Goal: Task Accomplishment & Management: Complete application form

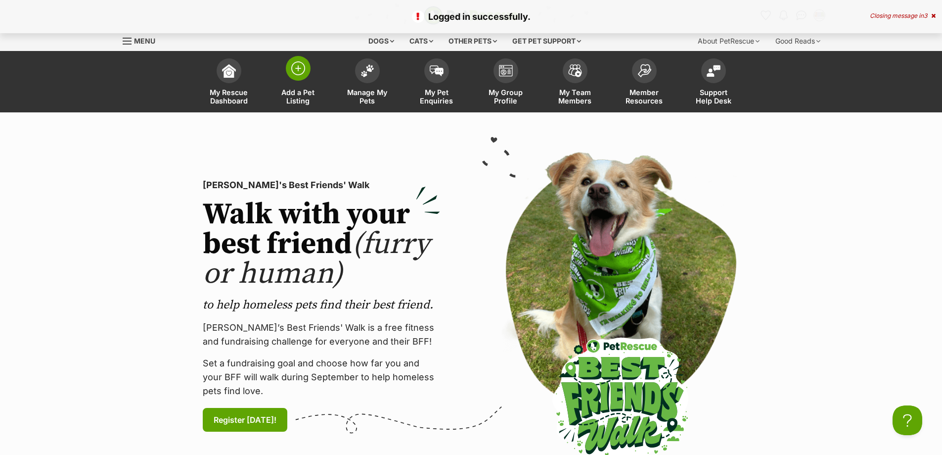
click at [291, 78] on span at bounding box center [298, 68] width 25 height 25
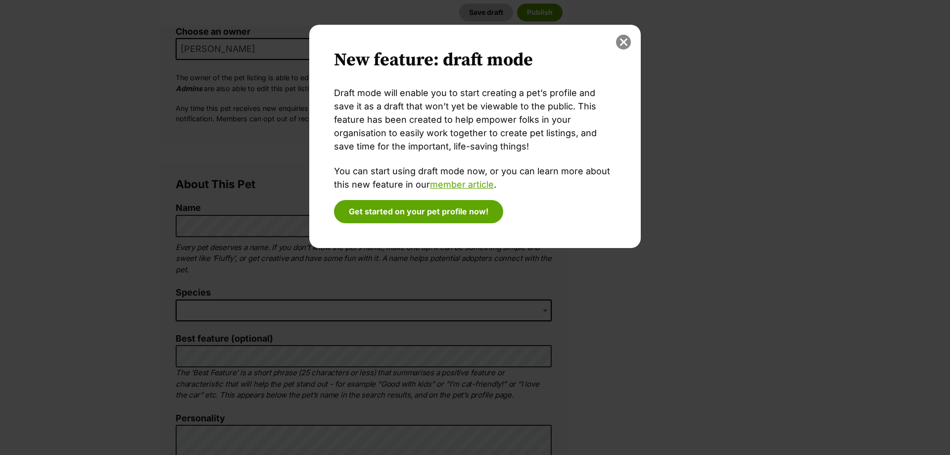
click at [624, 48] on button "close" at bounding box center [623, 42] width 15 height 15
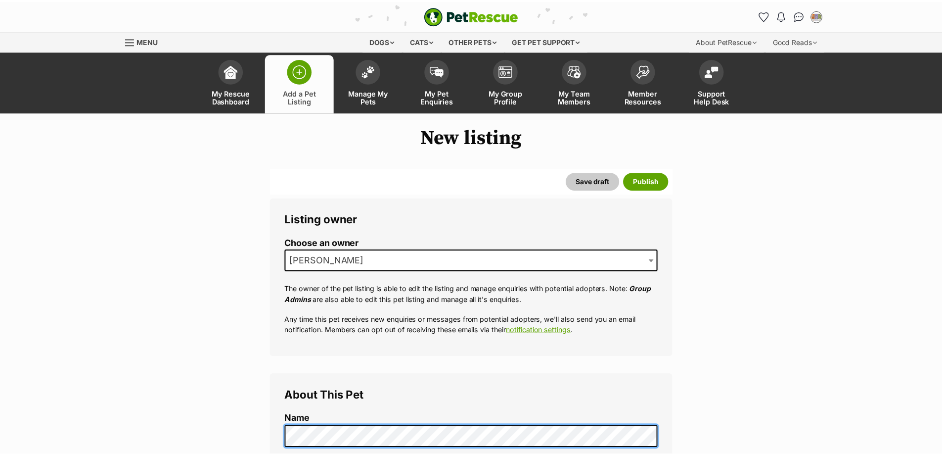
scroll to position [211, 0]
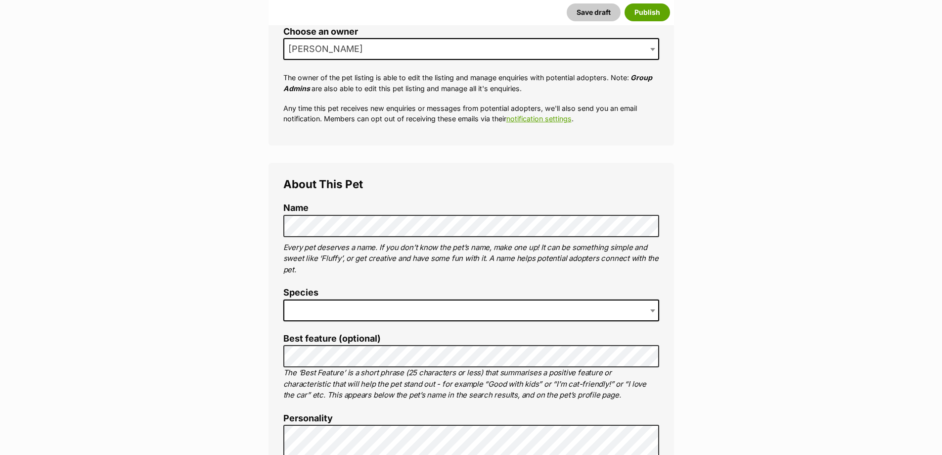
click at [328, 297] on label "Species" at bounding box center [471, 292] width 376 height 10
click at [326, 309] on span at bounding box center [471, 310] width 376 height 22
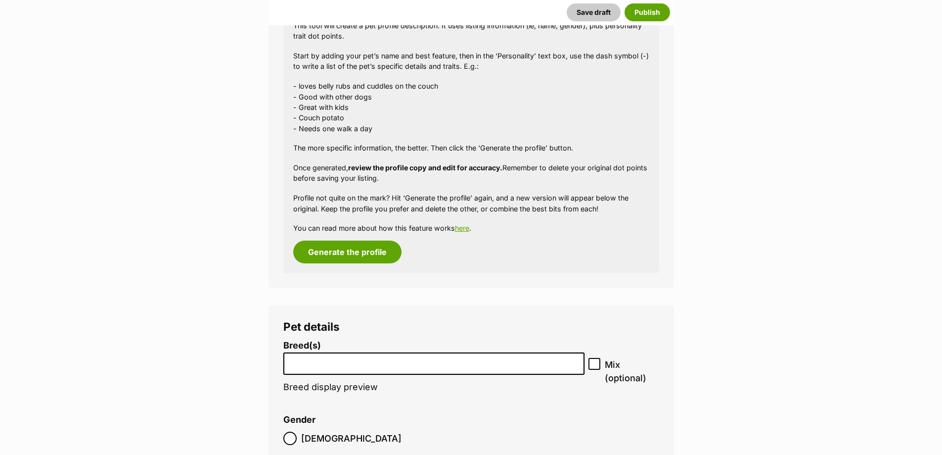
scroll to position [1056, 0]
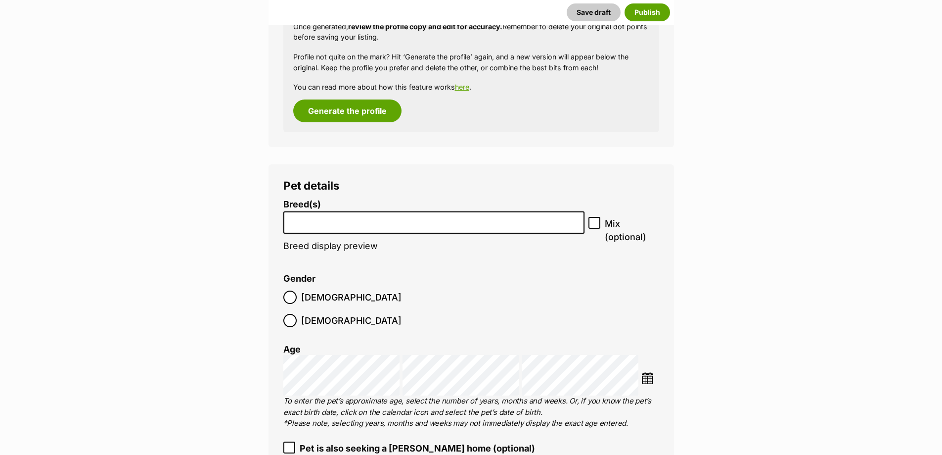
click at [399, 217] on input "search" at bounding box center [434, 220] width 294 height 10
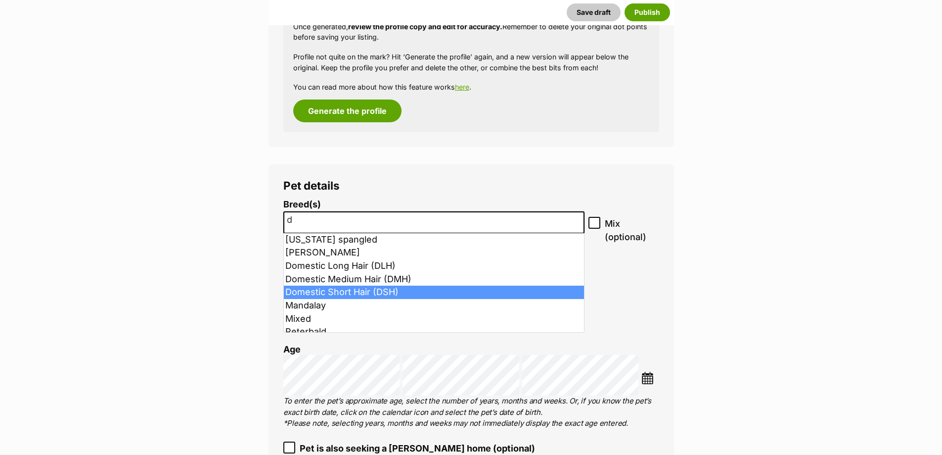
type input "d"
select select "252102"
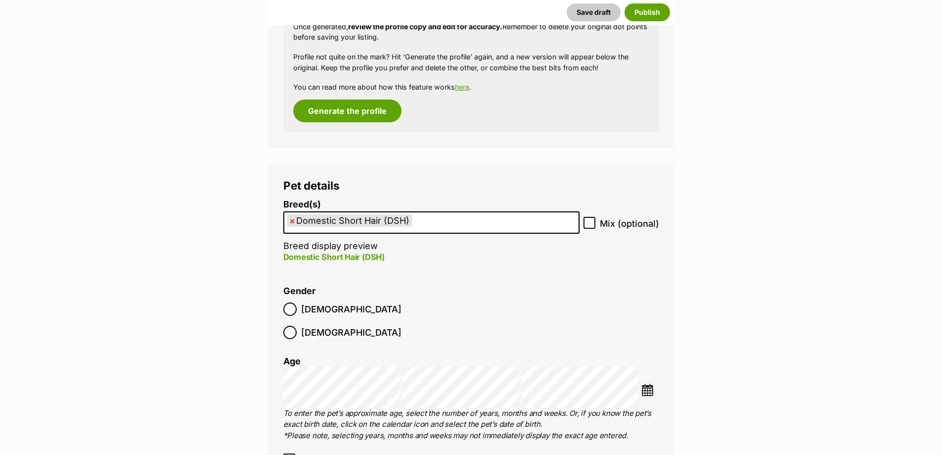
click at [300, 310] on label "Male" at bounding box center [342, 308] width 118 height 13
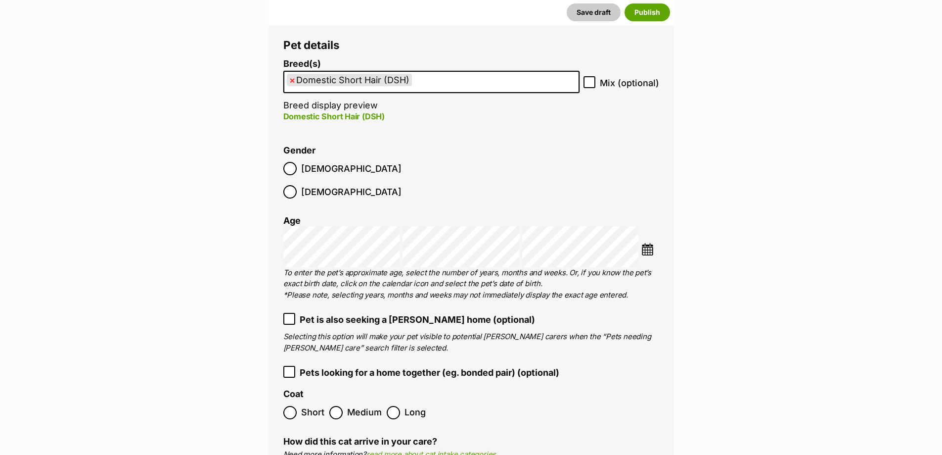
click at [652, 243] on img at bounding box center [648, 249] width 12 height 12
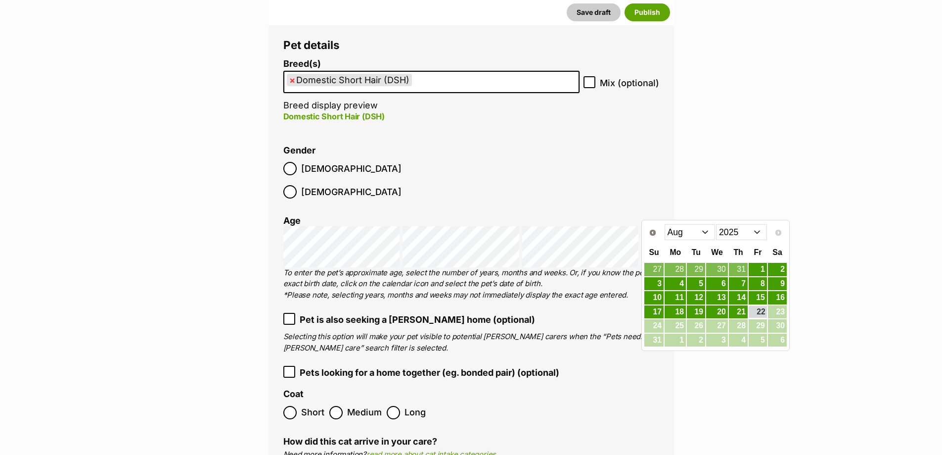
click at [712, 238] on select "Jan Feb Mar Apr May Jun Jul Aug" at bounding box center [690, 232] width 51 height 16
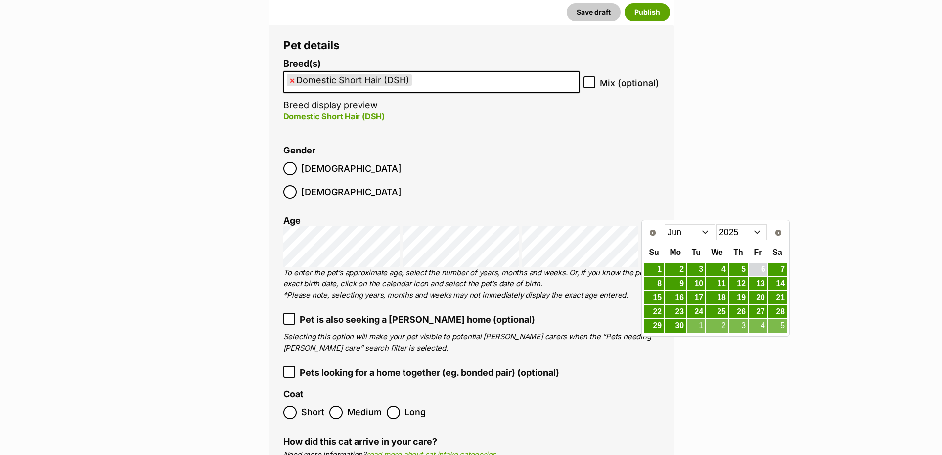
click at [754, 269] on link "6" at bounding box center [758, 269] width 18 height 12
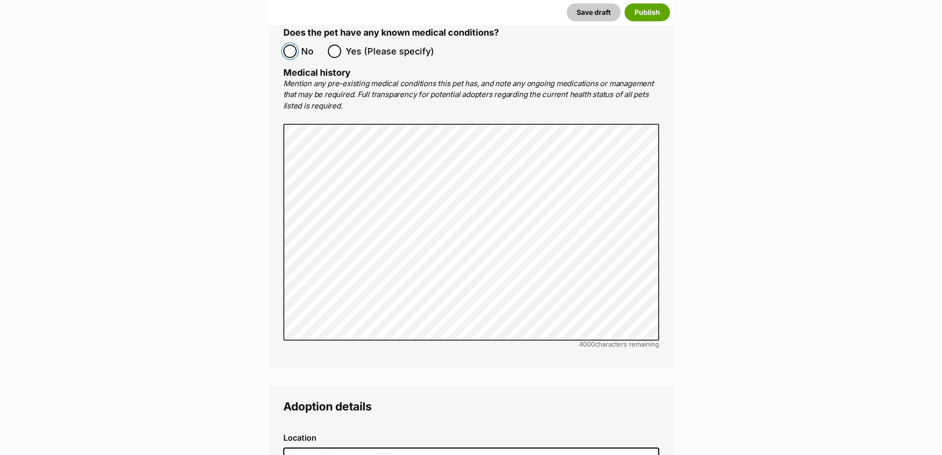
scroll to position [2251, 0]
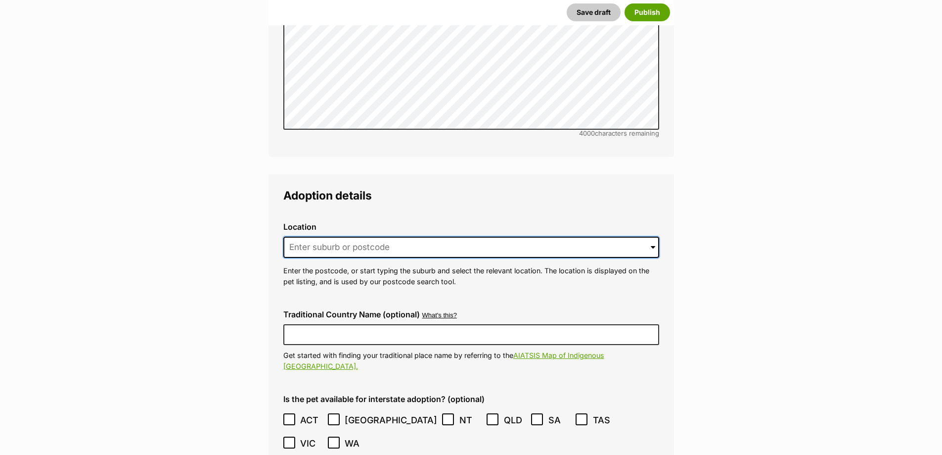
click at [322, 236] on input at bounding box center [471, 247] width 376 height 22
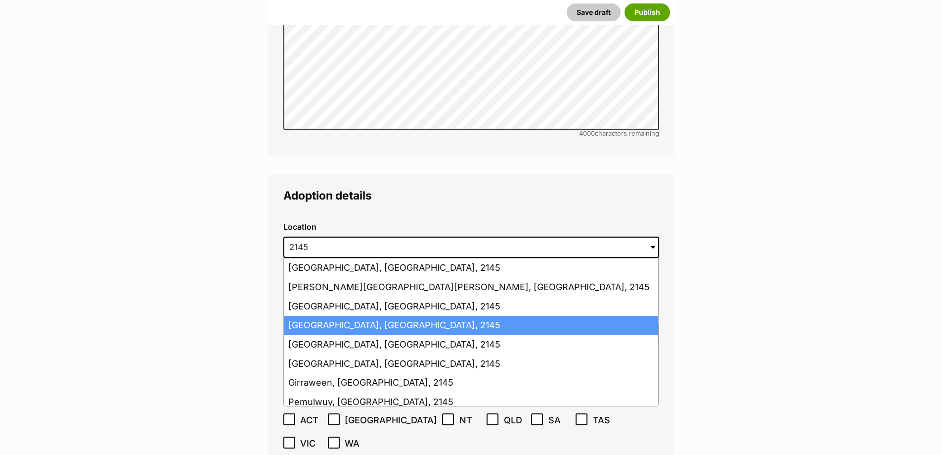
click at [364, 316] on li "Pendle Hill, New South Wales, 2145" at bounding box center [471, 325] width 374 height 19
type input "Pendle Hill, New South Wales, 2145"
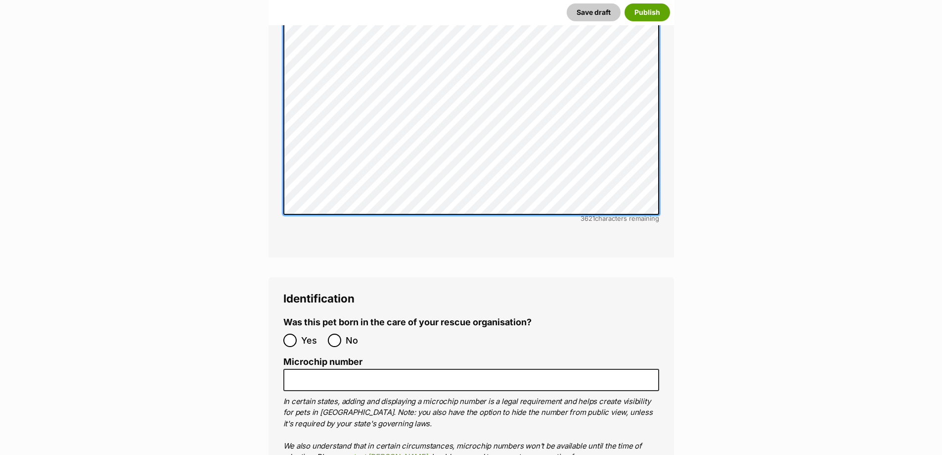
scroll to position [3166, 0]
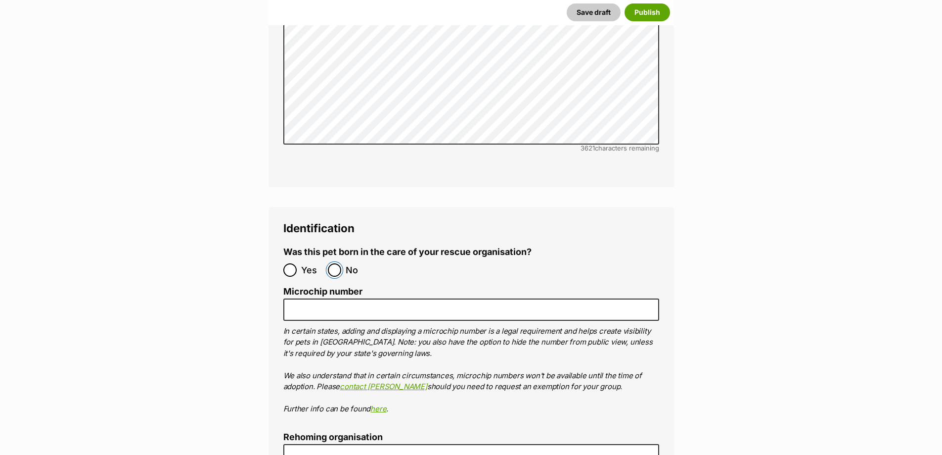
click at [336, 263] on input "No" at bounding box center [334, 269] width 13 height 13
radio input "true"
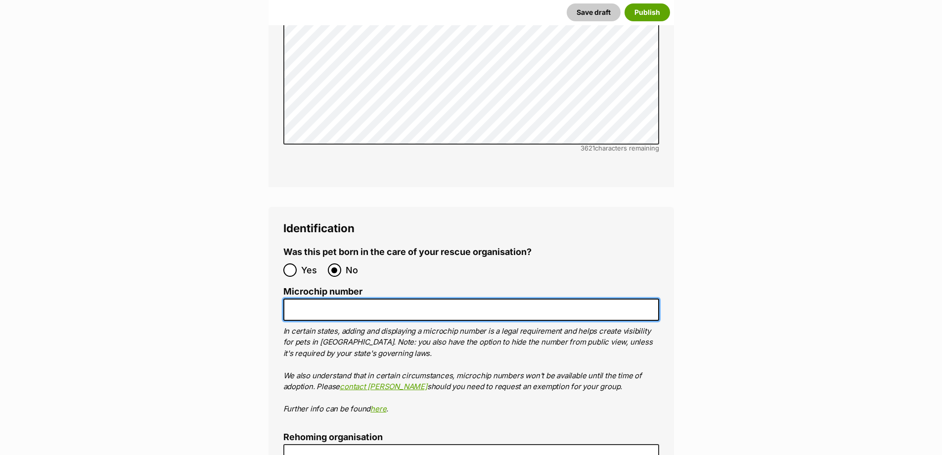
click at [343, 298] on input "Microchip number" at bounding box center [471, 309] width 376 height 22
paste input "978142000348226"
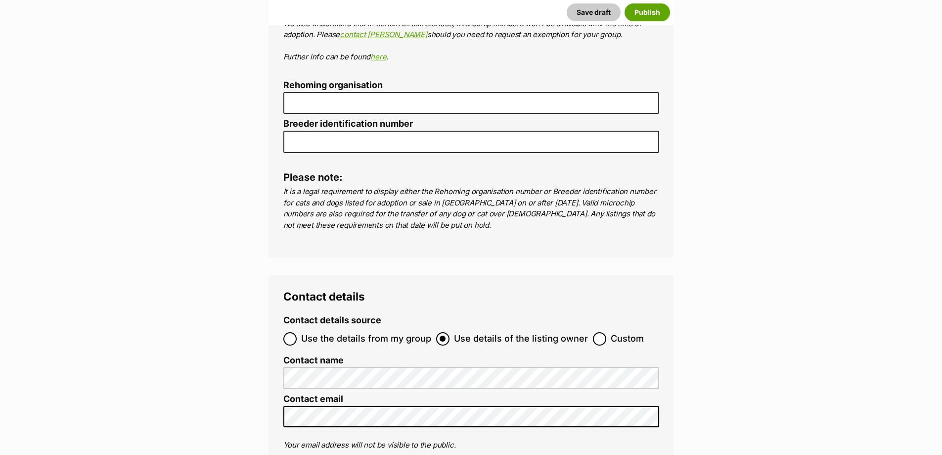
scroll to position [3658, 0]
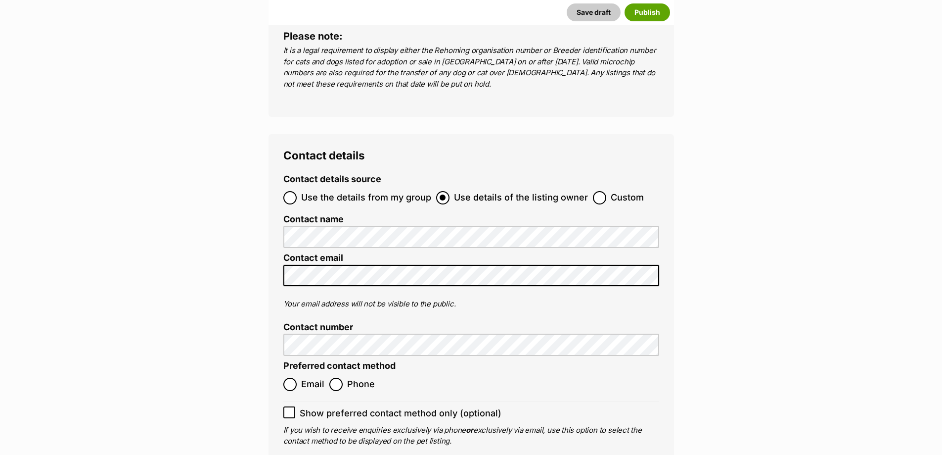
type input "978142000348226"
click at [286, 377] on input "Email" at bounding box center [289, 383] width 13 height 13
radio input "true"
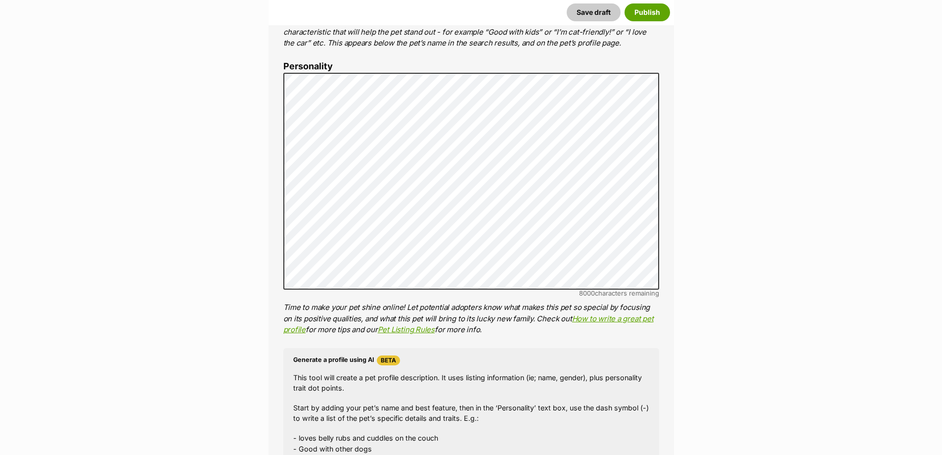
scroll to position [422, 0]
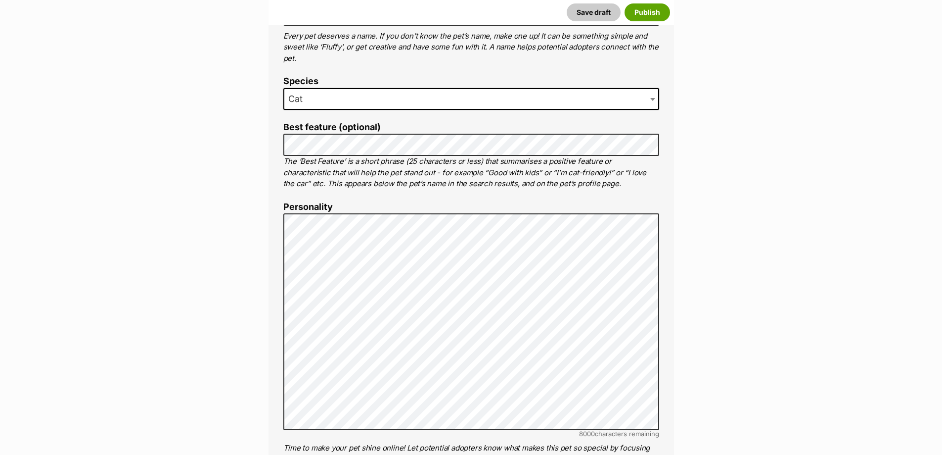
click at [371, 130] on label "Best feature (optional)" at bounding box center [471, 127] width 376 height 10
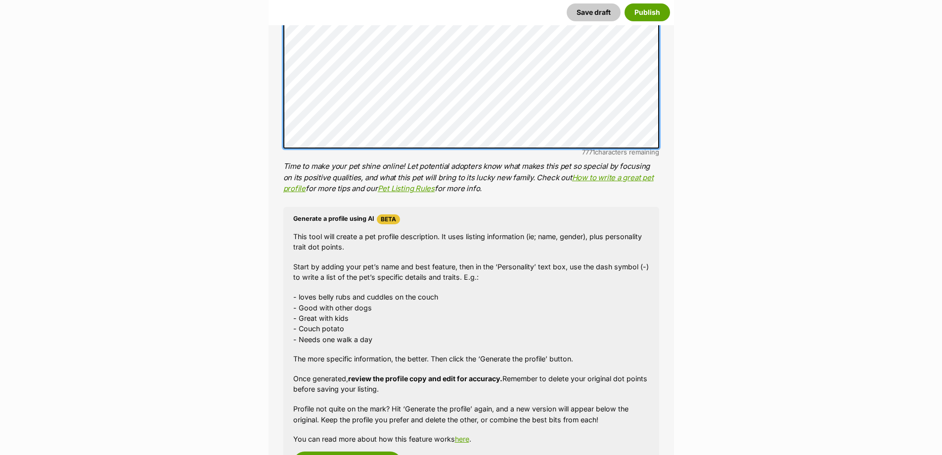
scroll to position [774, 0]
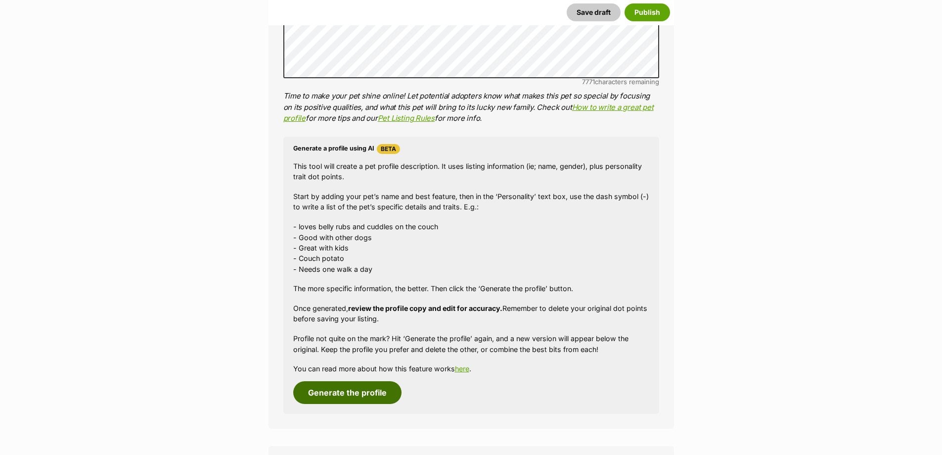
click at [339, 387] on button "Generate the profile" at bounding box center [347, 392] width 108 height 23
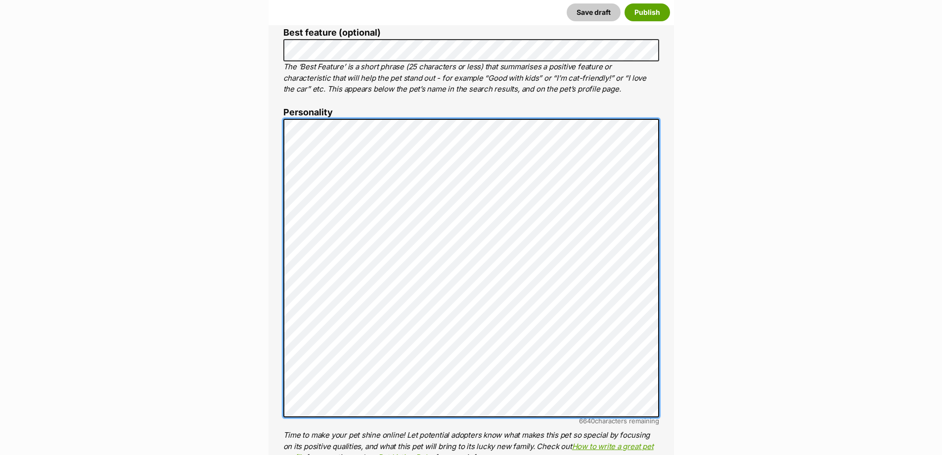
scroll to position [587, 0]
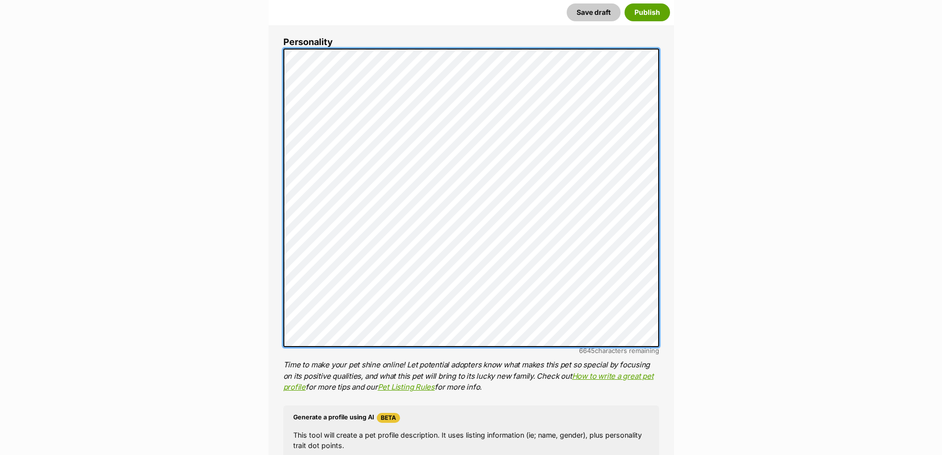
click at [269, 48] on div "About This Pet Name Henlo there, it looks like you might be using the pet name …" at bounding box center [472, 242] width 406 height 910
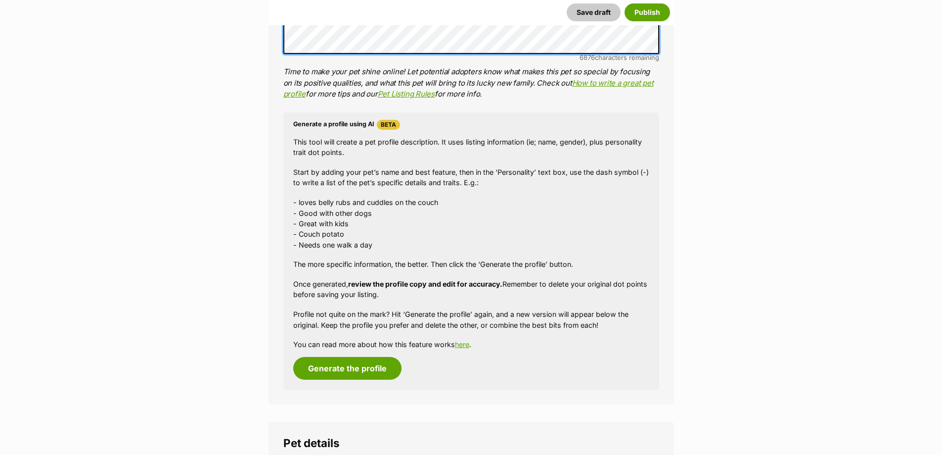
scroll to position [1009, 0]
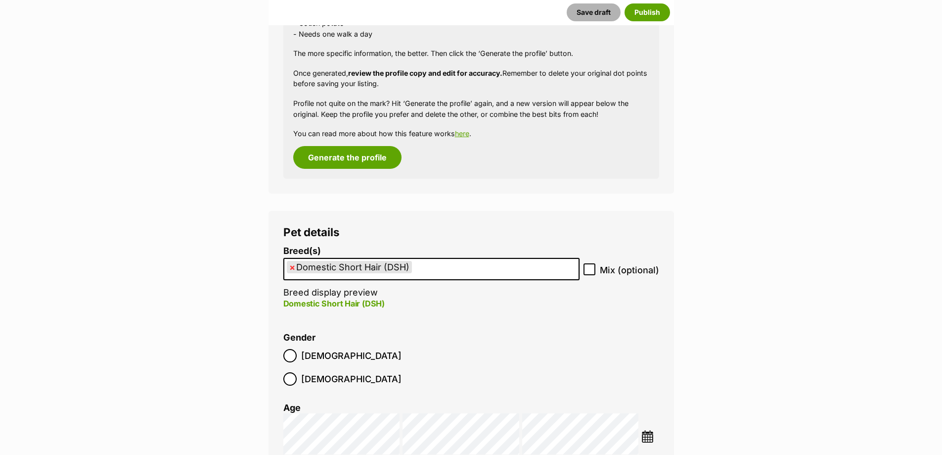
click at [582, 16] on button "Save draft" at bounding box center [594, 12] width 54 height 18
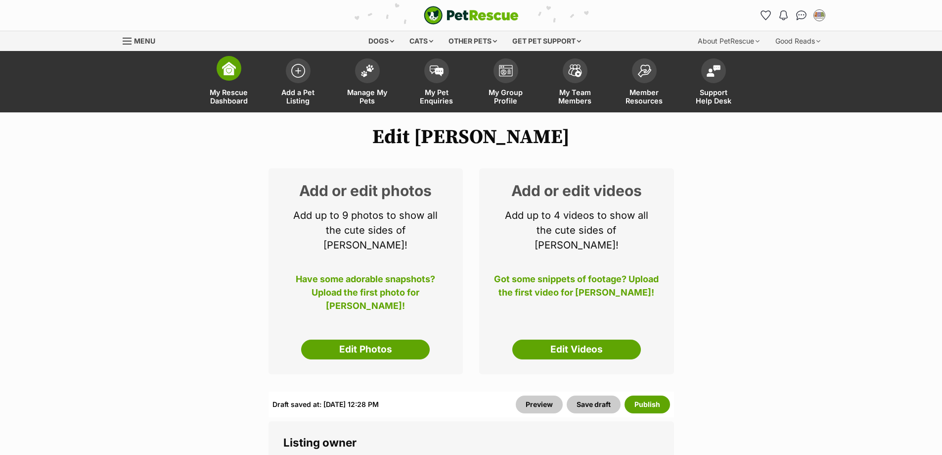
click at [241, 91] on span "My Rescue Dashboard" at bounding box center [229, 96] width 45 height 17
